Goal: Task Accomplishment & Management: Manage account settings

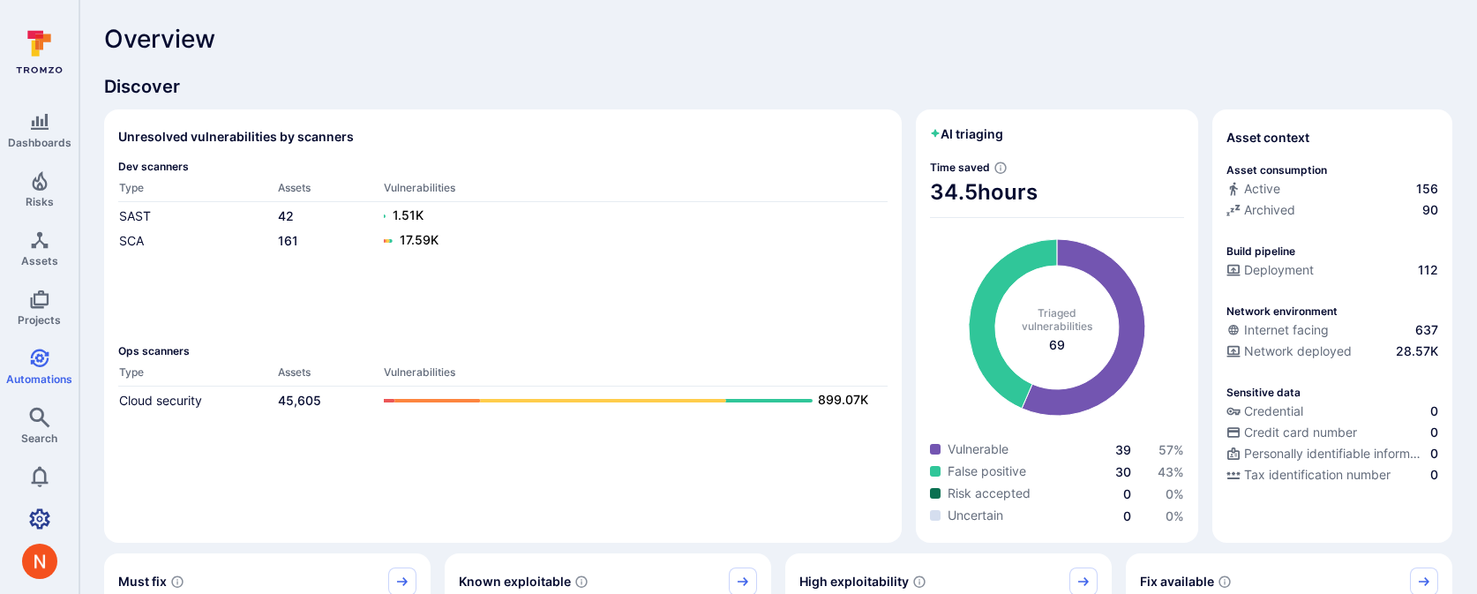
click at [36, 508] on icon "Settings" at bounding box center [39, 518] width 21 height 21
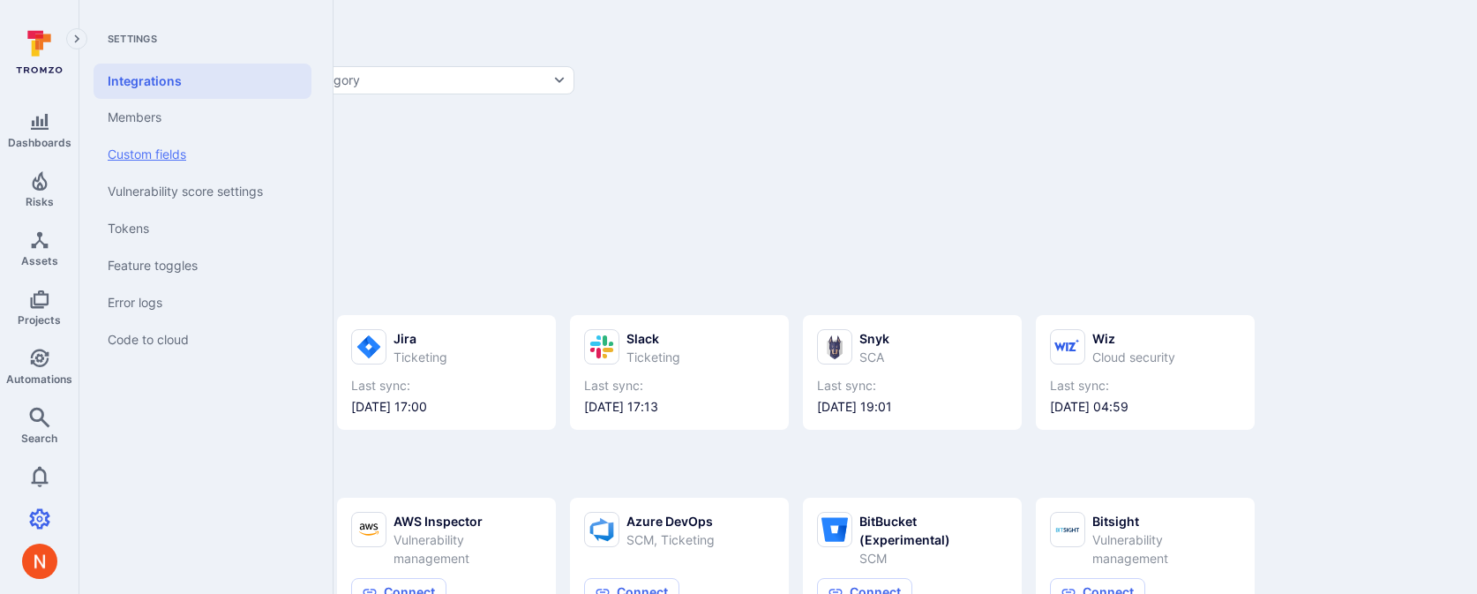
click at [162, 155] on link "Custom fields" at bounding box center [203, 154] width 218 height 37
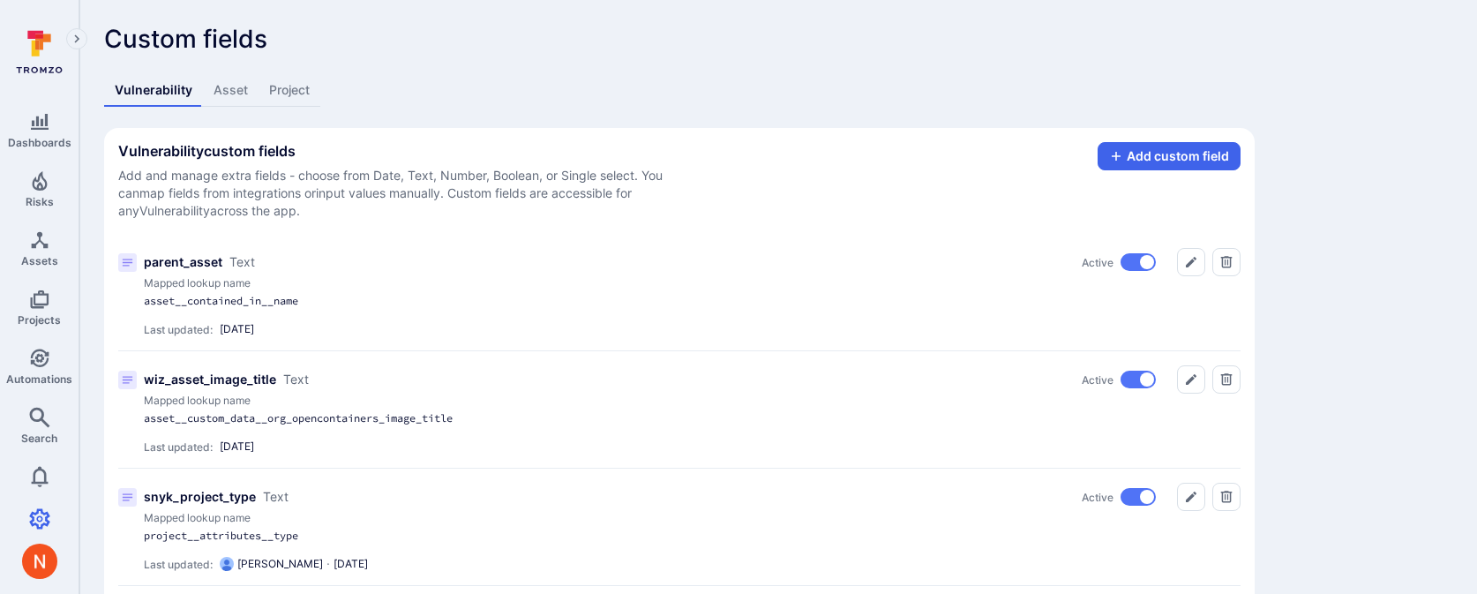
scroll to position [1684, 0]
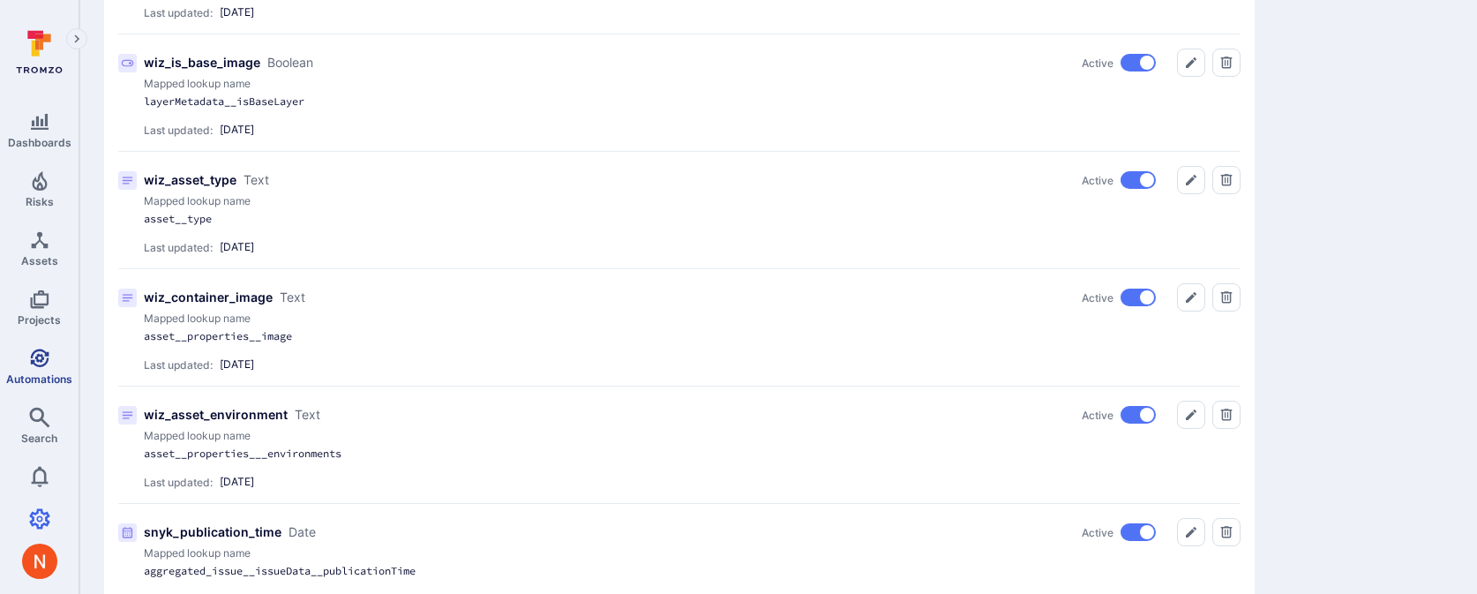
click at [31, 379] on span "Automations" at bounding box center [39, 378] width 66 height 13
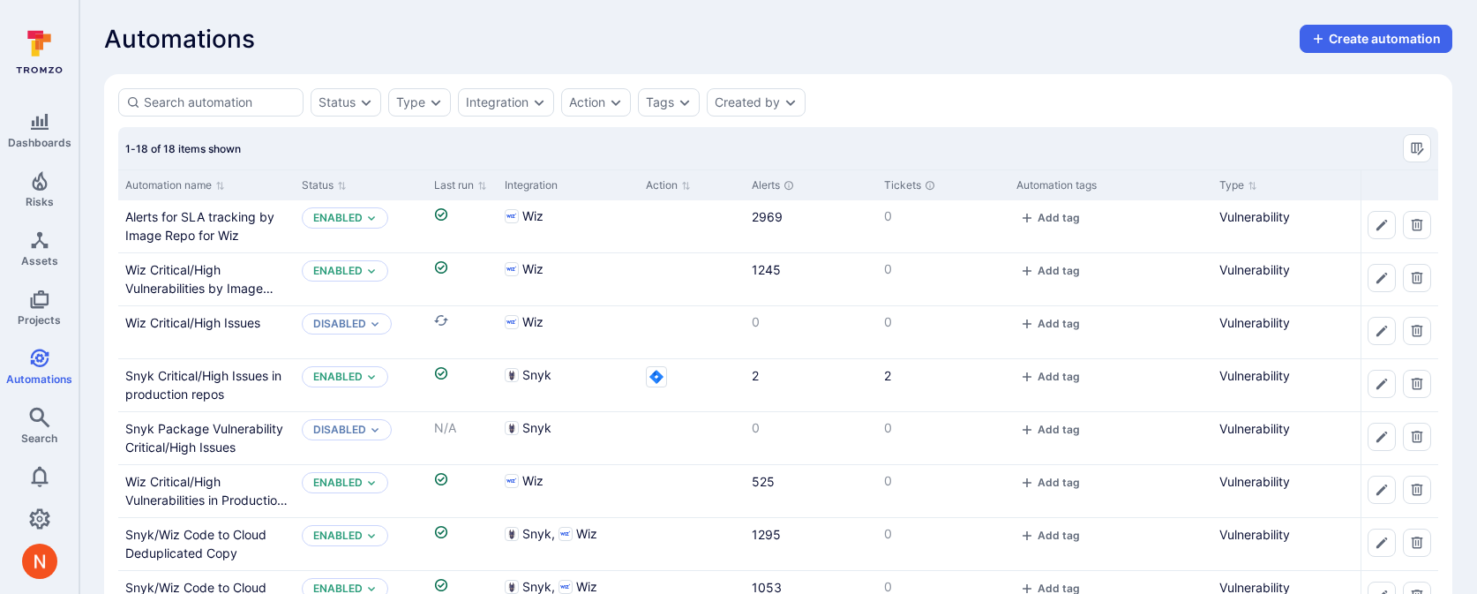
scroll to position [9, 0]
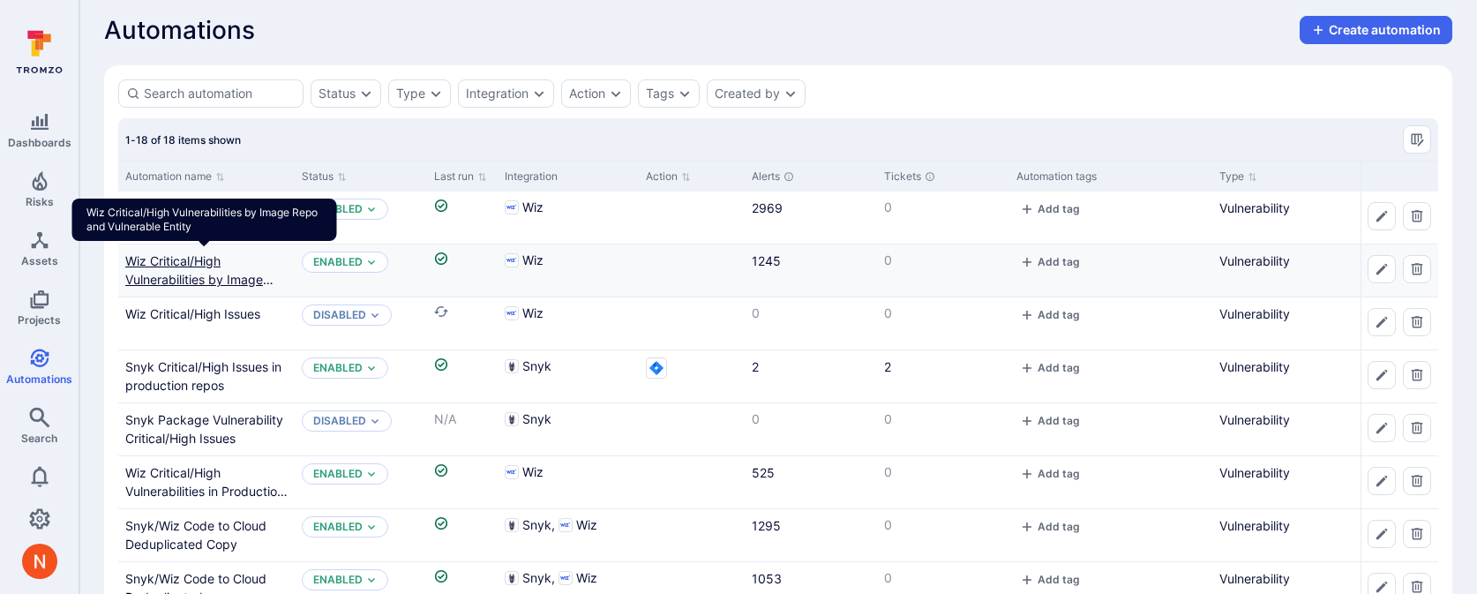
click at [208, 267] on link "Wiz Critical/High Vulnerabilities by Image Repo and Vulnerable Entity" at bounding box center [203, 279] width 156 height 52
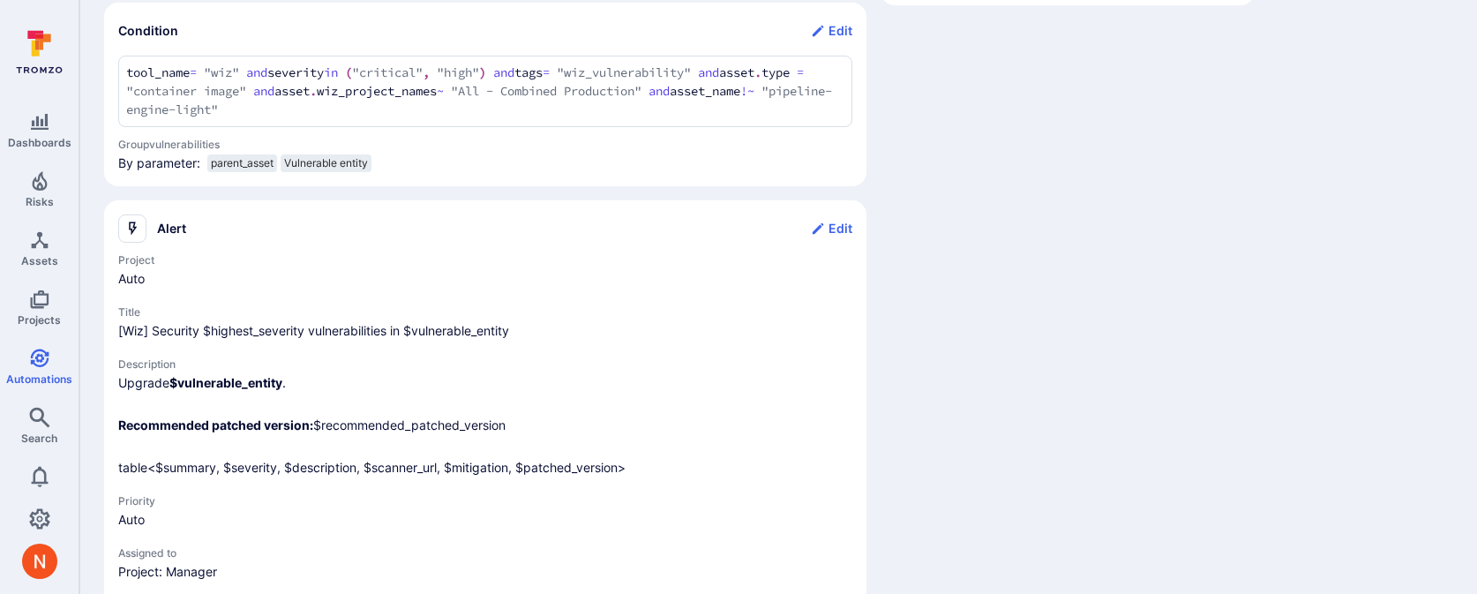
scroll to position [668, 0]
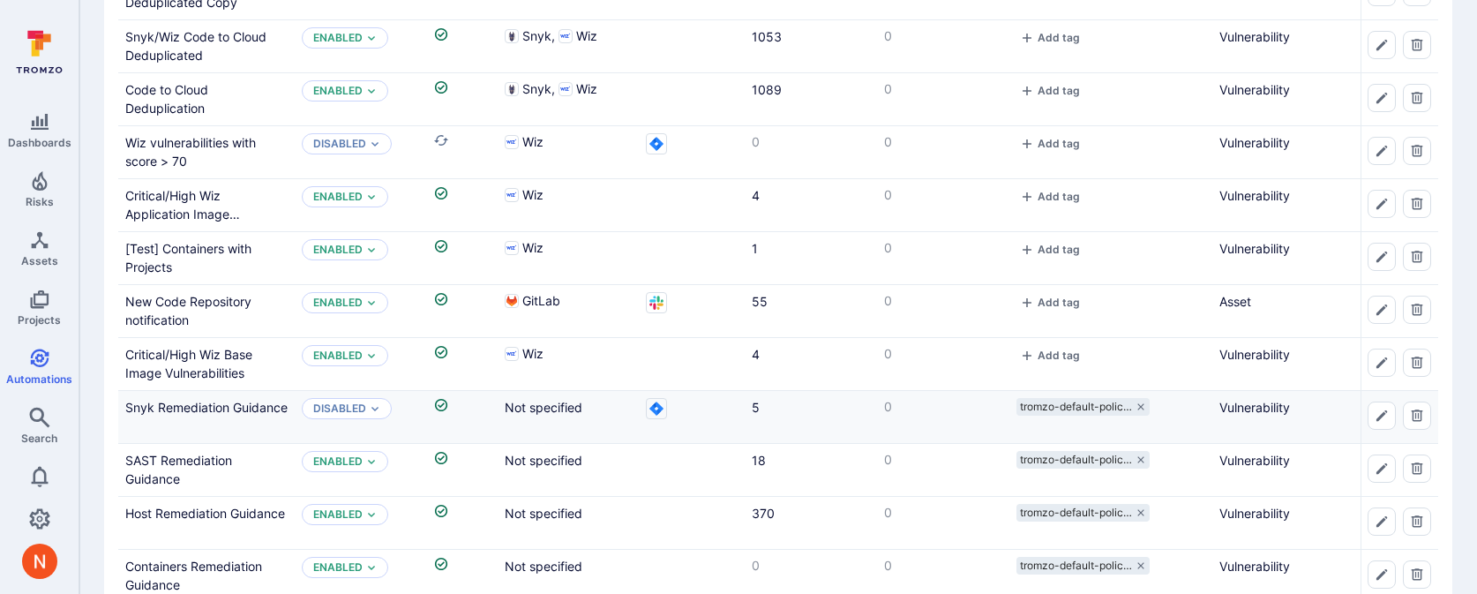
scroll to position [546, 0]
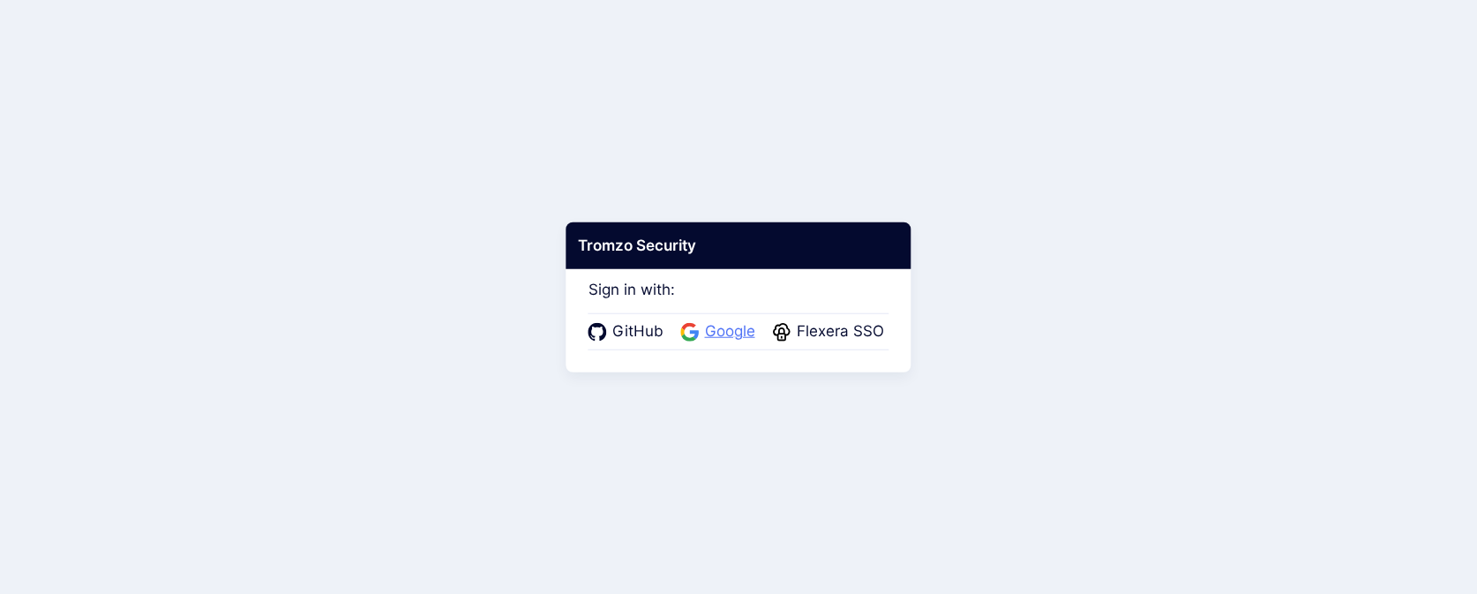
click at [738, 325] on span "Google" at bounding box center [729, 331] width 61 height 23
